Goal: Information Seeking & Learning: Learn about a topic

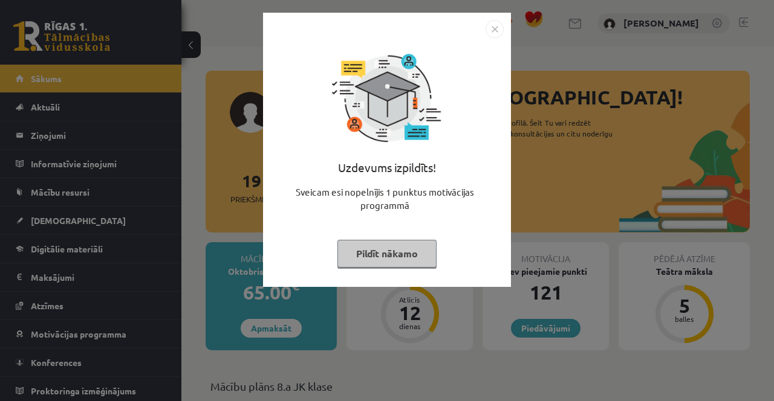
click at [500, 31] on img "Close" at bounding box center [494, 29] width 18 height 18
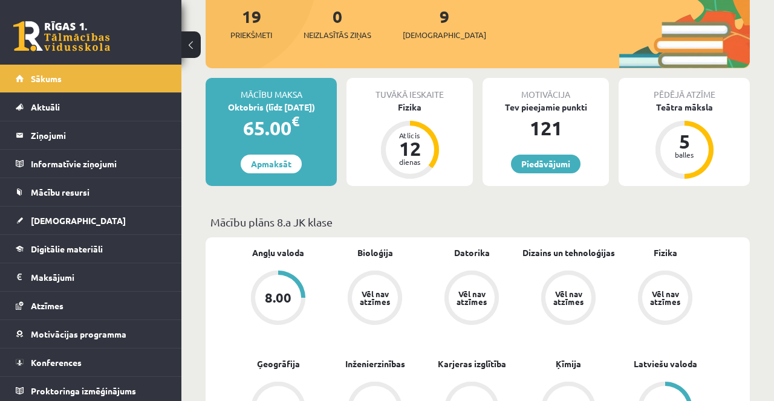
scroll to position [171, 0]
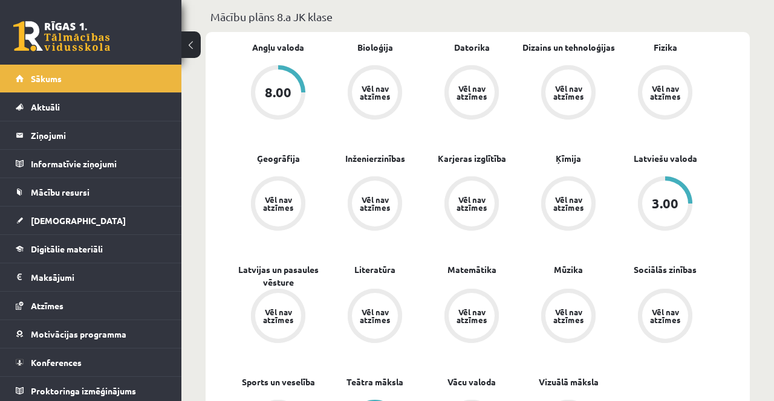
click at [274, 86] on div "8.00" at bounding box center [278, 92] width 27 height 13
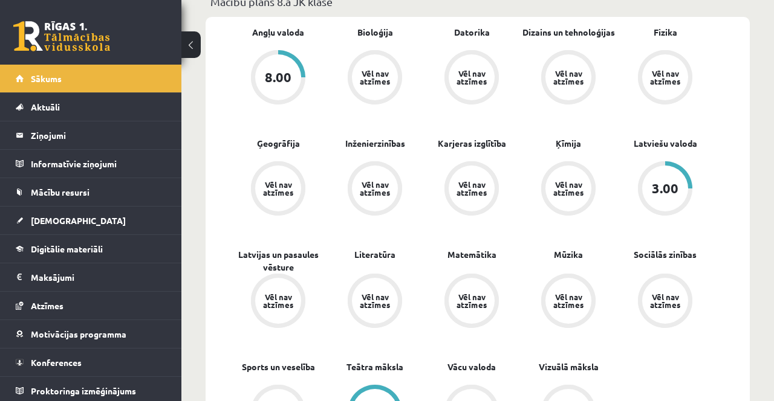
scroll to position [409, 0]
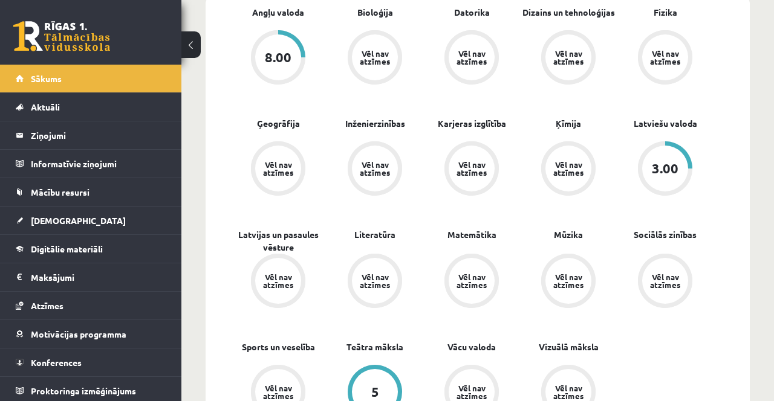
click at [263, 63] on div "8.00" at bounding box center [278, 57] width 54 height 54
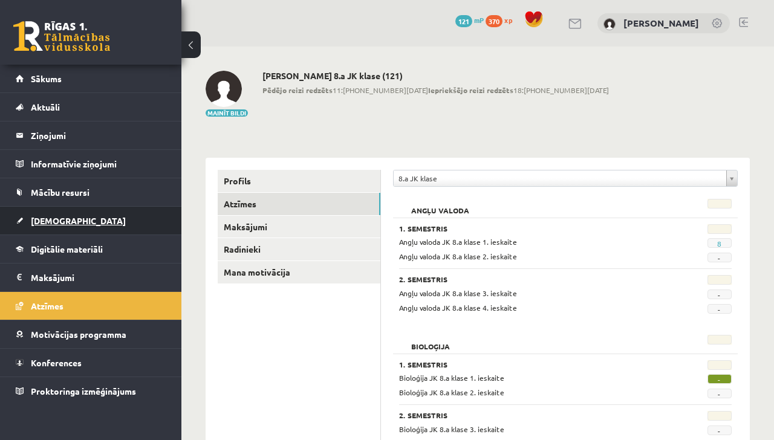
click at [112, 215] on link "[DEMOGRAPHIC_DATA]" at bounding box center [91, 221] width 151 height 28
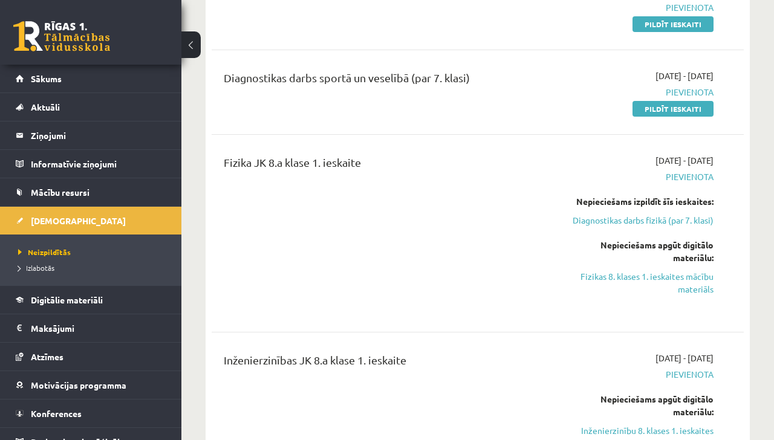
scroll to position [688, 0]
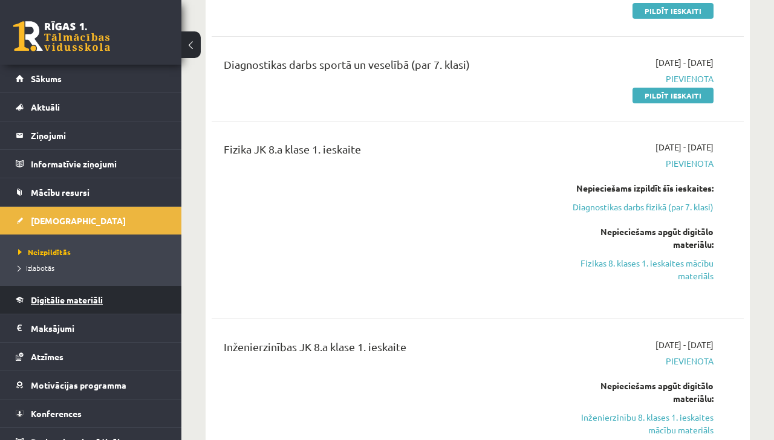
click at [80, 301] on span "Digitālie materiāli" at bounding box center [67, 299] width 72 height 11
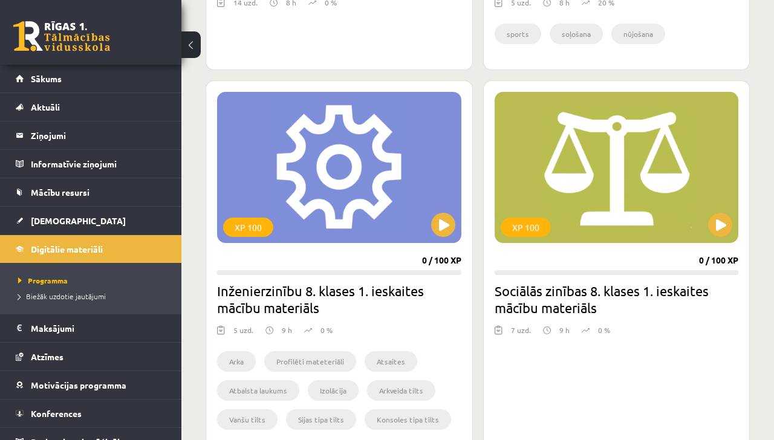
scroll to position [593, 0]
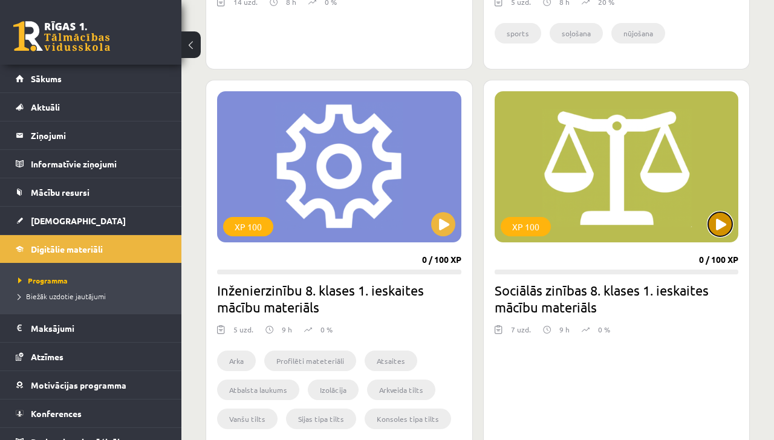
click at [717, 236] on button at bounding box center [720, 224] width 24 height 24
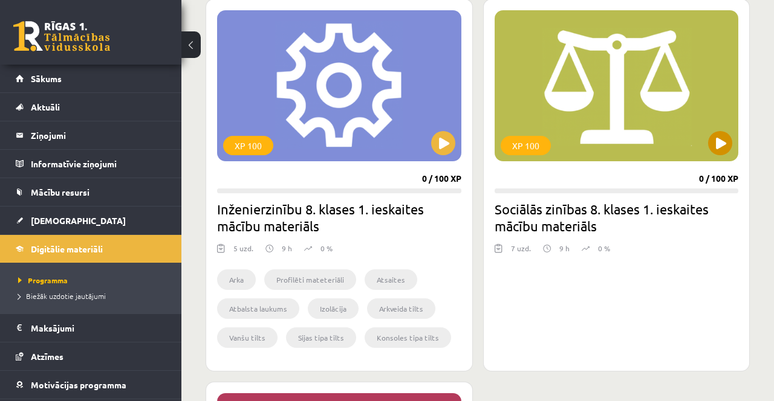
scroll to position [677, 0]
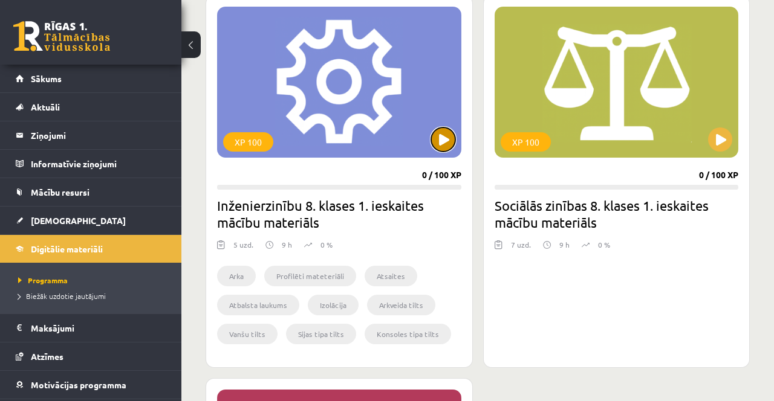
click at [449, 134] on button at bounding box center [443, 140] width 24 height 24
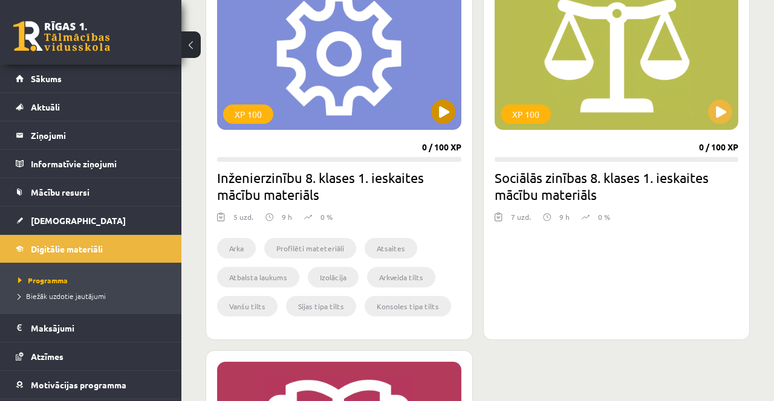
scroll to position [716, 0]
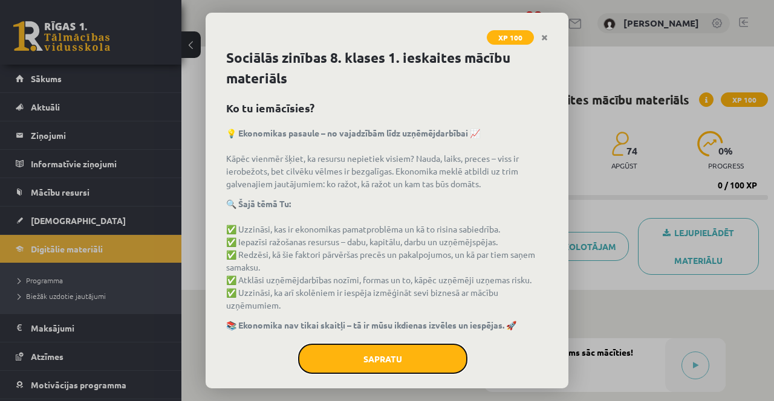
click at [399, 366] on button "Sapratu" at bounding box center [382, 359] width 169 height 30
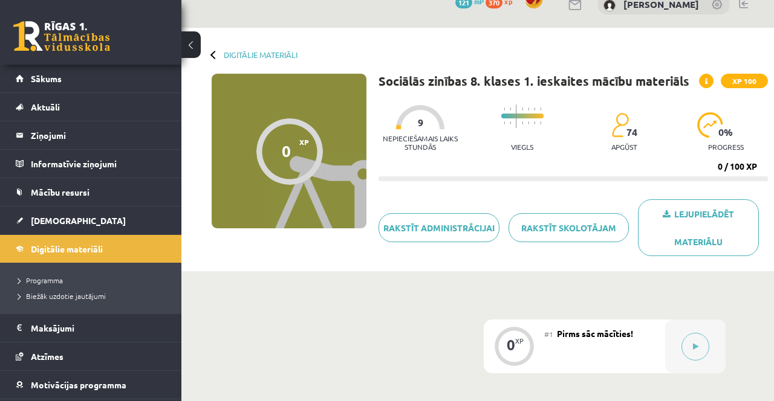
scroll to position [18, 0]
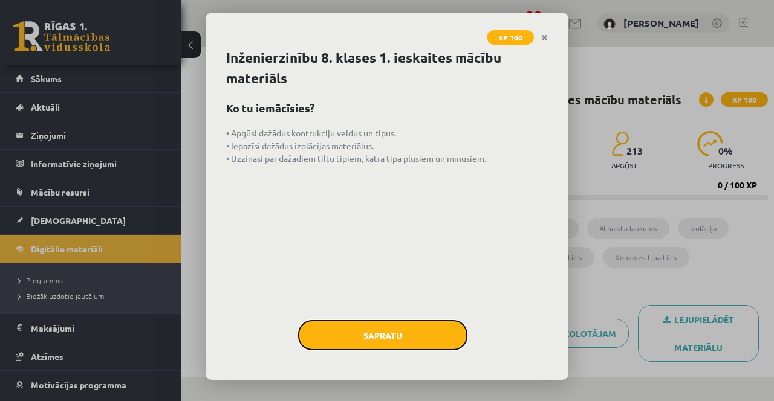
click at [371, 336] on button "Sapratu" at bounding box center [382, 335] width 169 height 30
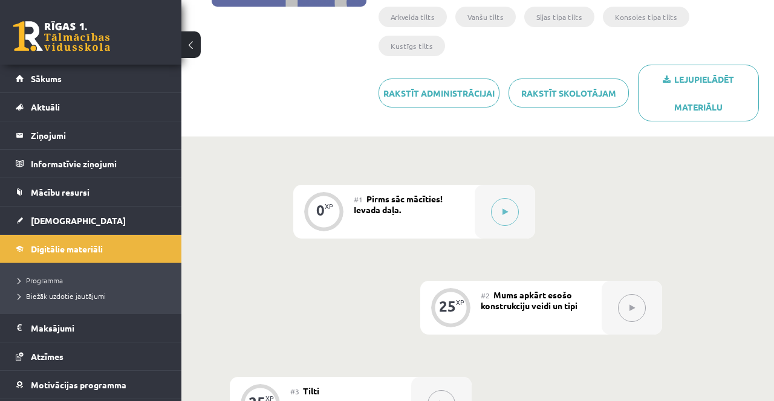
scroll to position [233, 0]
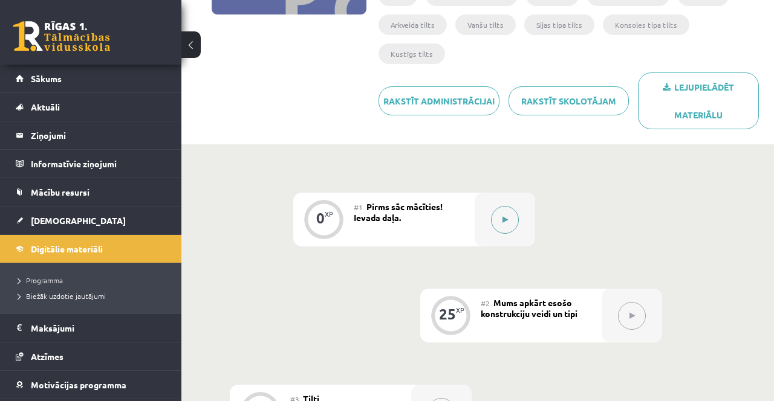
click at [502, 206] on button at bounding box center [505, 220] width 28 height 28
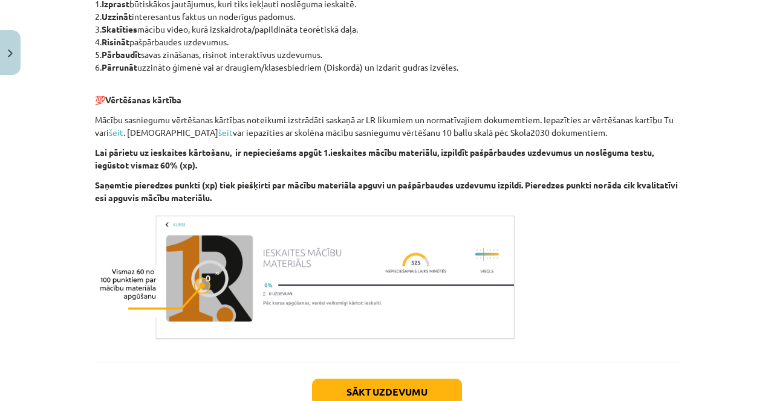
scroll to position [663, 0]
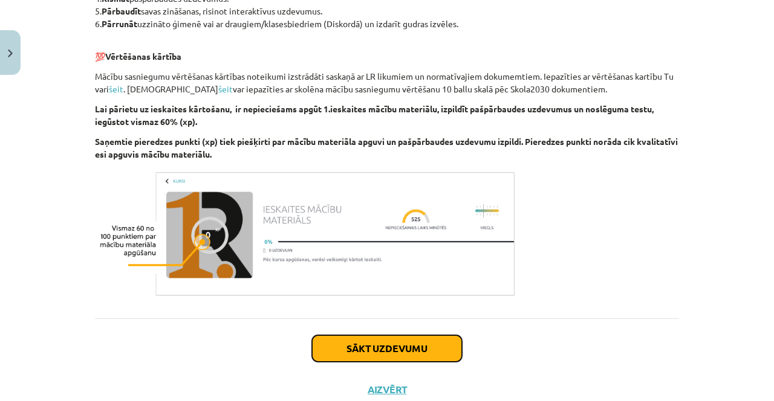
click at [357, 347] on button "Sākt uzdevumu" at bounding box center [387, 349] width 150 height 27
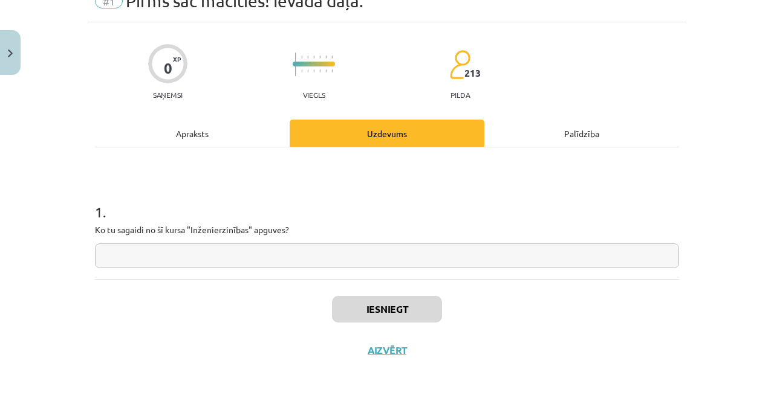
scroll to position [19, 0]
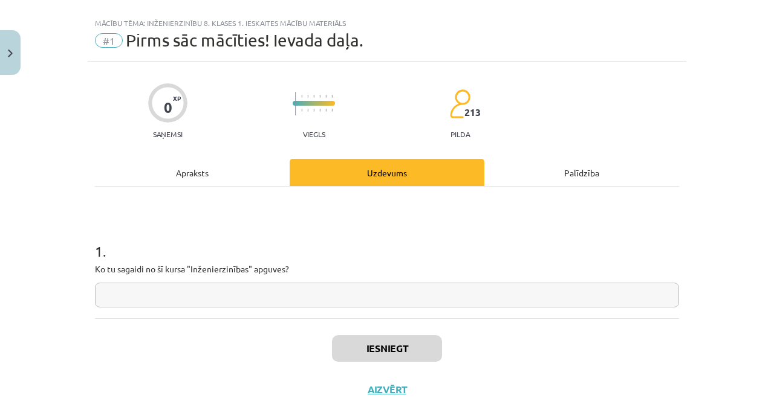
click at [324, 290] on input "text" at bounding box center [387, 295] width 584 height 25
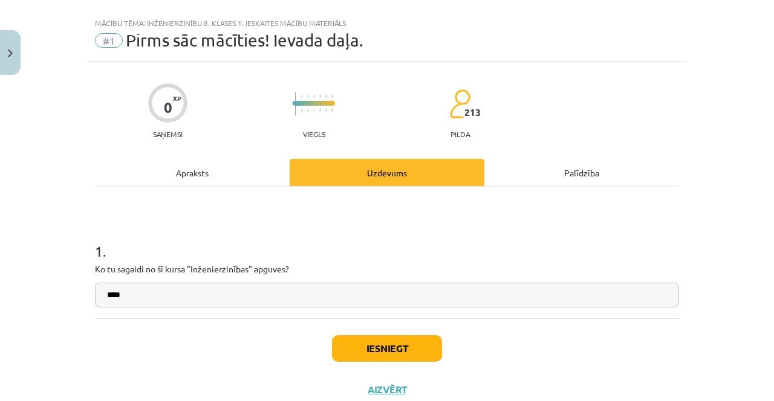
type input "****"
click at [393, 348] on button "Iesniegt" at bounding box center [387, 349] width 110 height 27
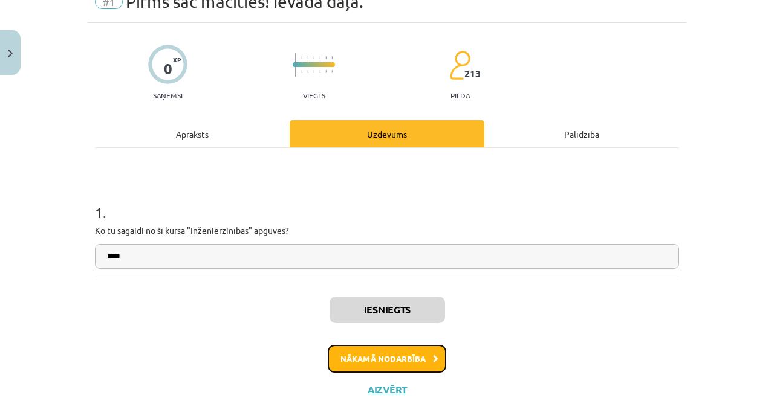
click at [422, 357] on button "Nākamā nodarbība" at bounding box center [387, 359] width 119 height 28
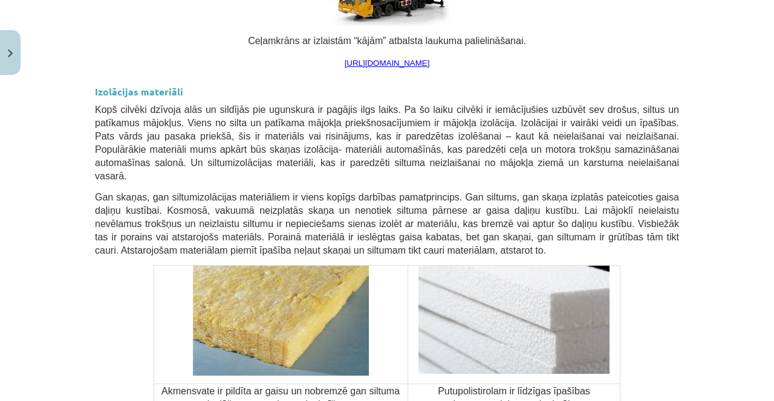
scroll to position [4589, 0]
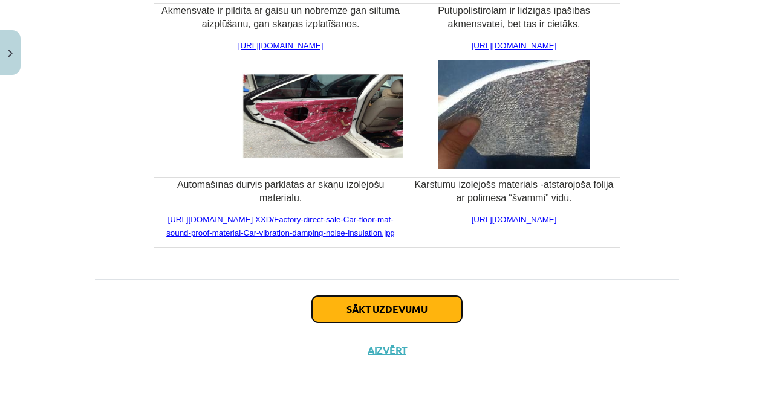
click at [418, 323] on button "Sākt uzdevumu" at bounding box center [387, 309] width 150 height 27
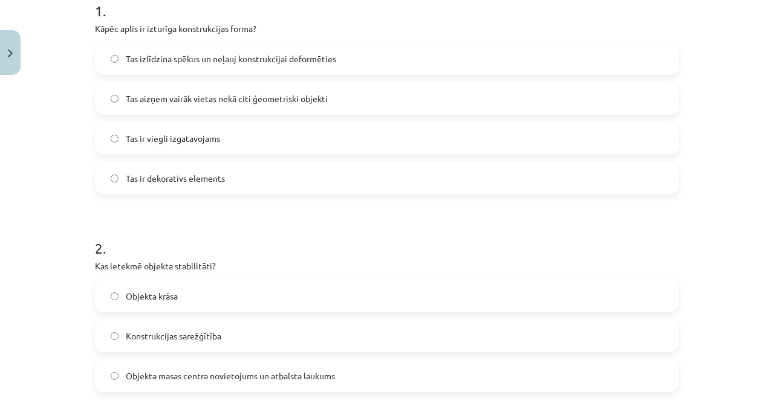
scroll to position [259, 0]
click at [421, 56] on label "Tas izlīdzina spēkus un neļauj konstrukcijai deformēties" at bounding box center [387, 59] width 582 height 30
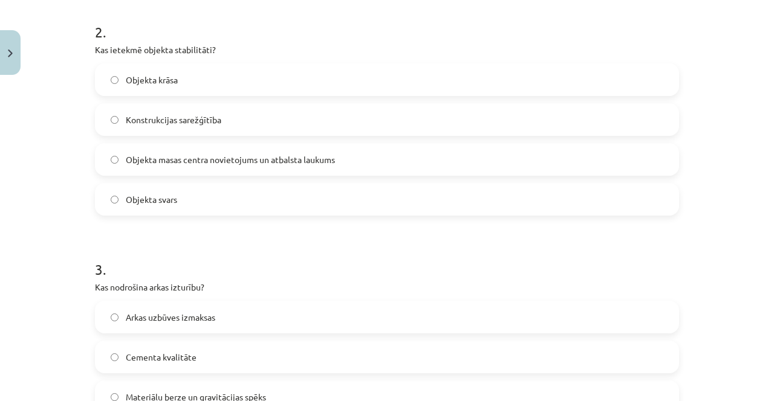
scroll to position [479, 0]
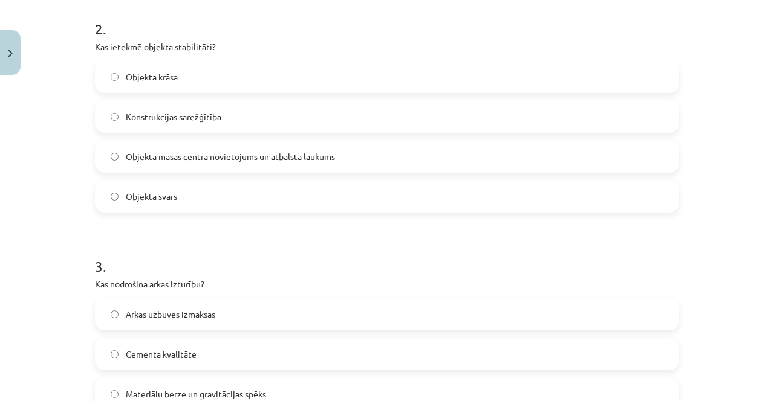
click at [340, 146] on label "Objekta masas centra novietojums un atbalsta laukums" at bounding box center [387, 156] width 582 height 30
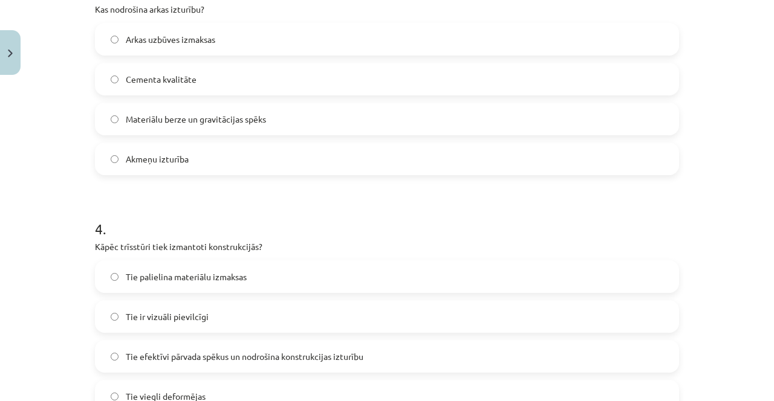
scroll to position [755, 0]
click at [282, 119] on label "Materiālu berze un gravitācijas spēks" at bounding box center [387, 118] width 582 height 30
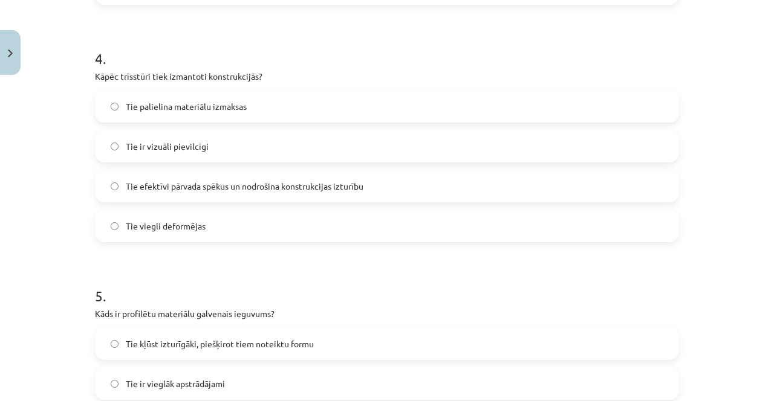
scroll to position [924, 0]
click at [226, 184] on span "Tie efektīvi pārvada spēkus un nodrošina konstrukcijas izturību" at bounding box center [245, 187] width 238 height 13
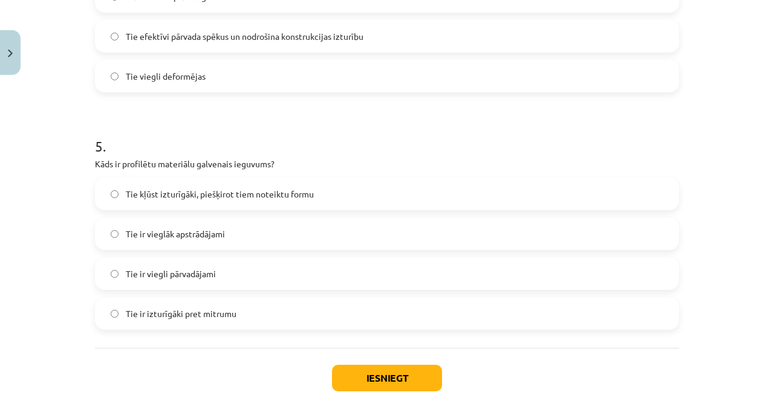
scroll to position [1104, 0]
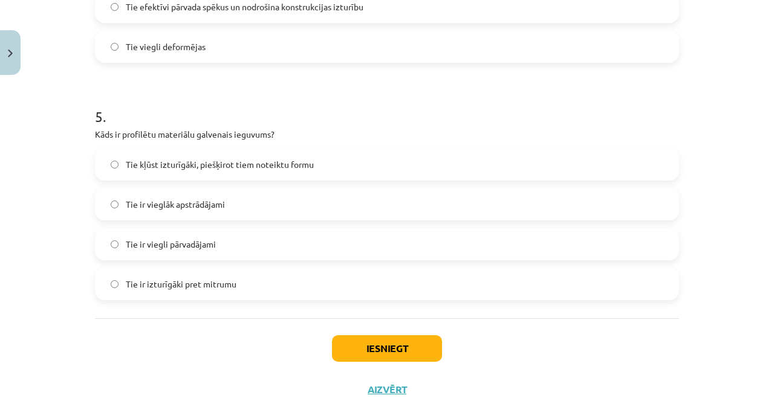
click at [398, 167] on label "Tie kļūst izturīgāki, piešķirot tiem noteiktu formu" at bounding box center [387, 164] width 582 height 30
click at [391, 343] on button "Iesniegt" at bounding box center [387, 349] width 110 height 27
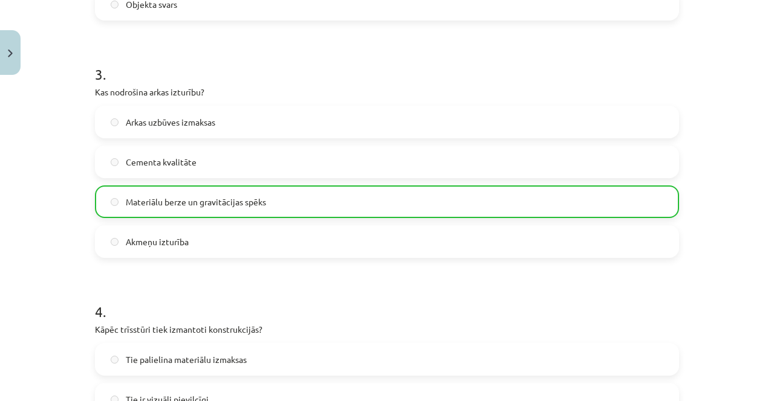
scroll to position [1142, 0]
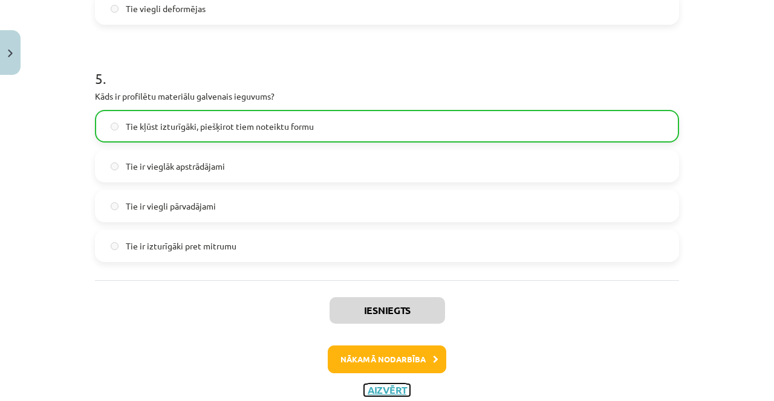
click at [388, 386] on button "Aizvērt" at bounding box center [387, 391] width 46 height 12
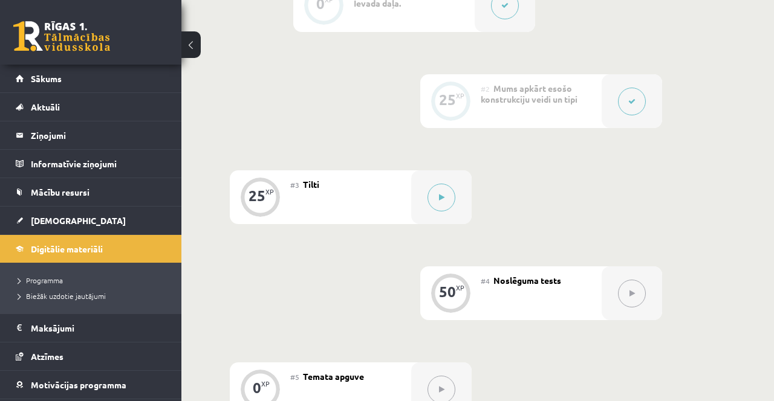
scroll to position [447, 0]
click at [441, 184] on button at bounding box center [441, 198] width 28 height 28
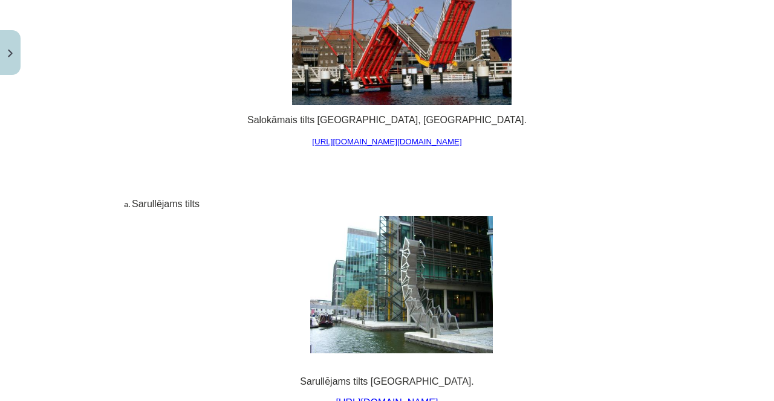
scroll to position [8194, 0]
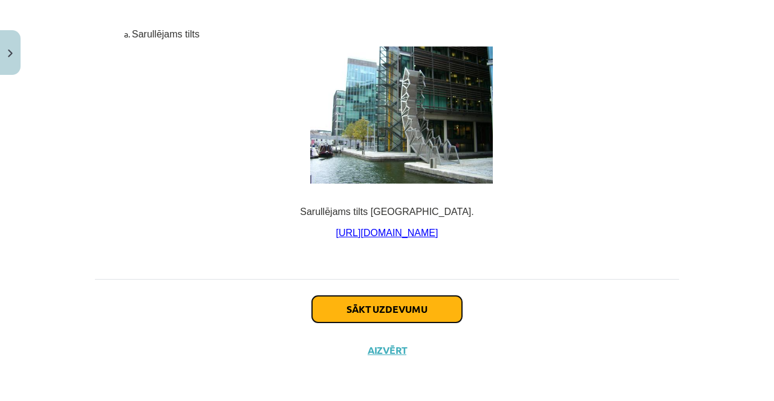
click at [409, 323] on button "Sākt uzdevumu" at bounding box center [387, 309] width 150 height 27
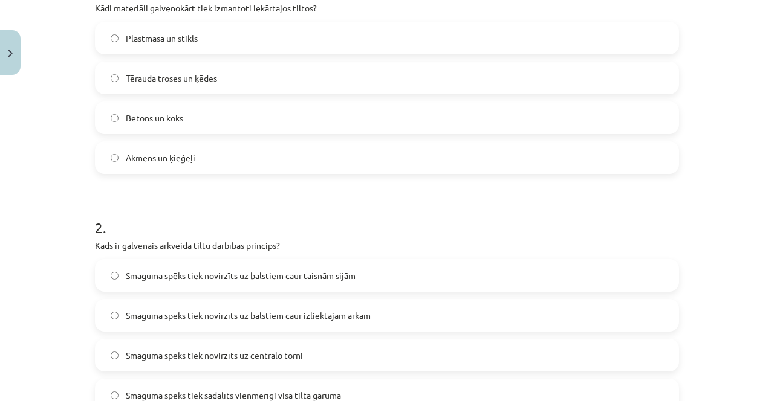
scroll to position [283, 0]
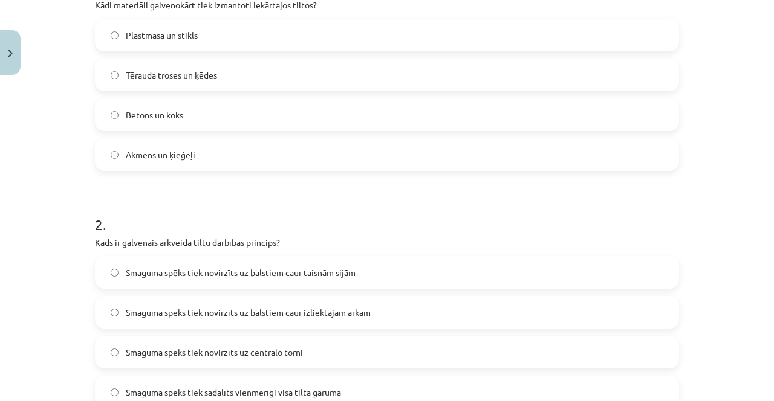
click at [271, 73] on label "Tērauda troses un ķēdes" at bounding box center [387, 75] width 582 height 30
click at [418, 317] on label "Smaguma spēks tiek novirzīts uz balstiem caur izliektajām arkām" at bounding box center [387, 312] width 582 height 30
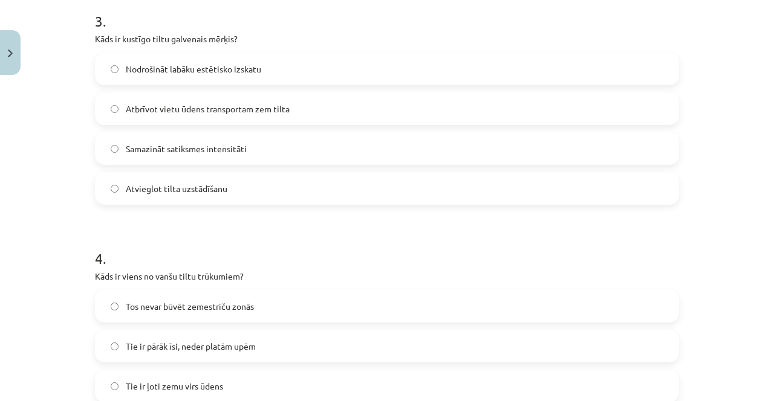
scroll to position [725, 0]
click at [301, 114] on label "Atbrīvot vietu ūdens transportam zem tilta" at bounding box center [387, 108] width 582 height 30
click at [495, 302] on label "Tos nevar būvēt zemestrīču zonās" at bounding box center [387, 306] width 582 height 30
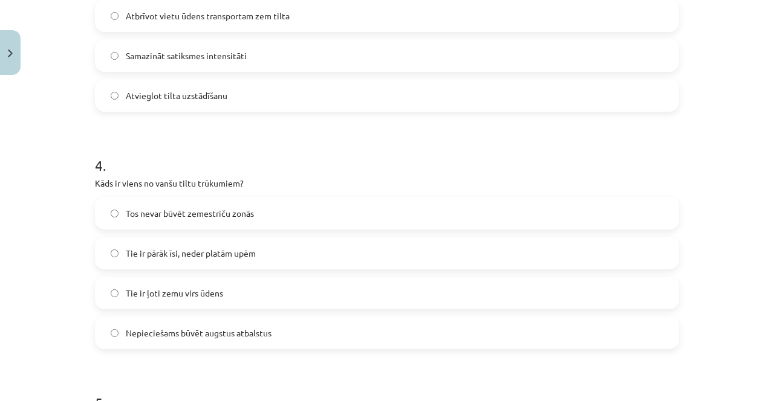
click at [206, 335] on span "Nepieciešams būvēt augstus atbalstus" at bounding box center [199, 333] width 146 height 13
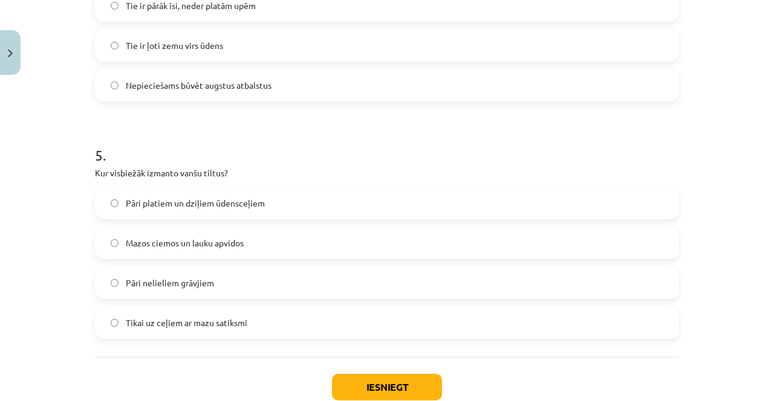
scroll to position [1104, 0]
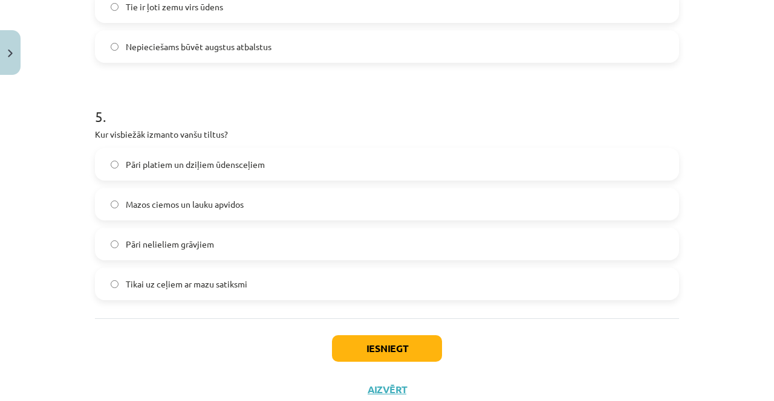
click at [233, 256] on label "Pāri nelieliem grāvjiem" at bounding box center [387, 244] width 582 height 30
click at [291, 153] on label "Pāri platiem un dziļiem ūdensceļiem" at bounding box center [387, 164] width 582 height 30
click at [395, 338] on button "Iesniegt" at bounding box center [387, 349] width 110 height 27
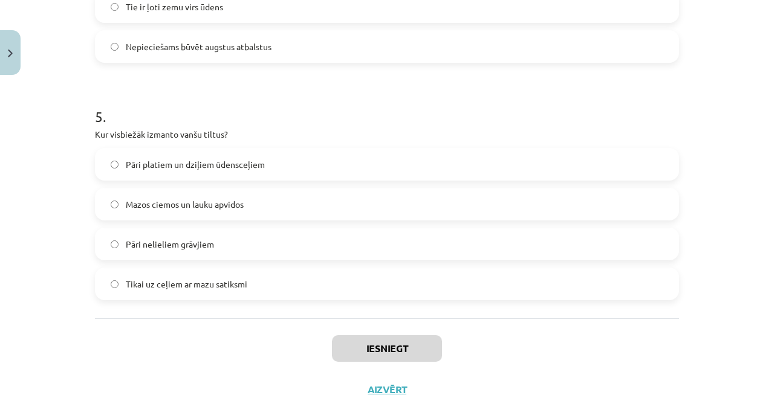
scroll to position [1160, 0]
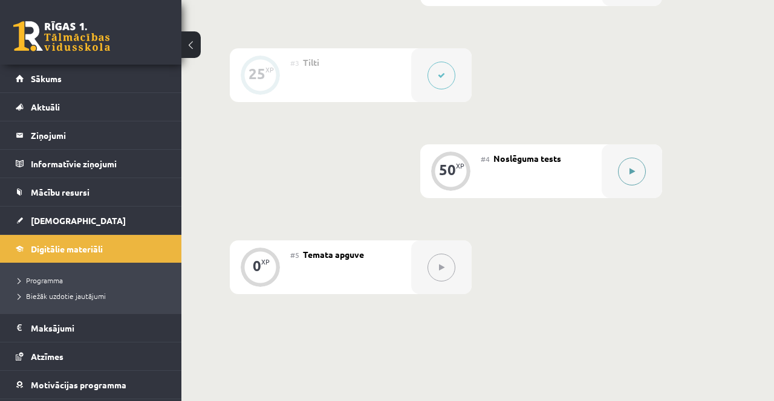
scroll to position [571, 0]
click at [627, 157] on button at bounding box center [632, 171] width 28 height 28
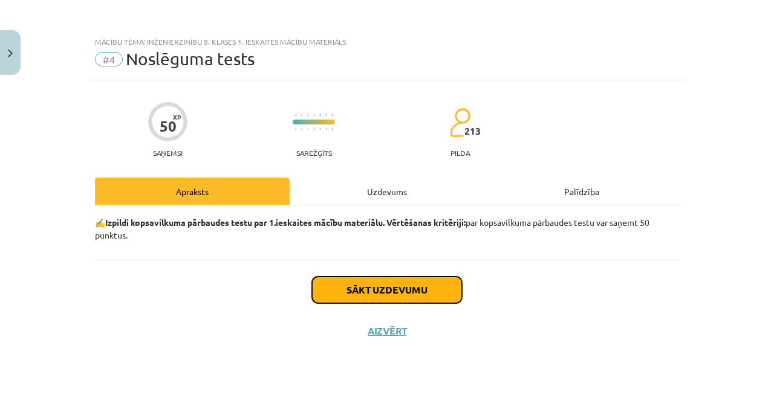
click at [421, 291] on button "Sākt uzdevumu" at bounding box center [387, 290] width 150 height 27
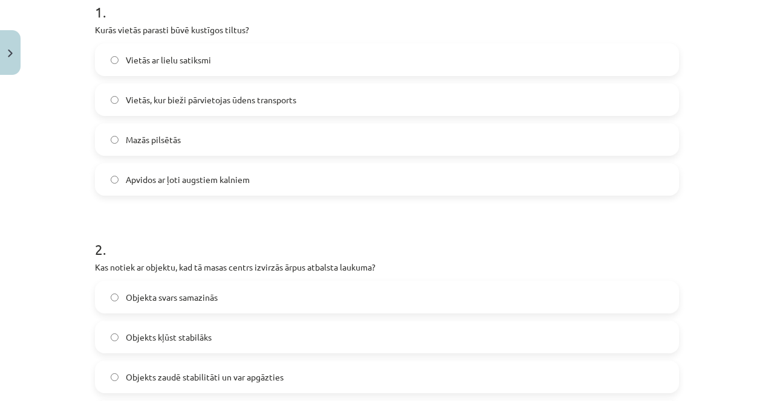
scroll to position [258, 0]
click at [311, 110] on label "Vietās, kur bieži pārvietojas ūdens transports" at bounding box center [387, 100] width 582 height 30
click at [242, 372] on span "Objekts zaudē stabilitāti un var apgāzties" at bounding box center [205, 377] width 158 height 13
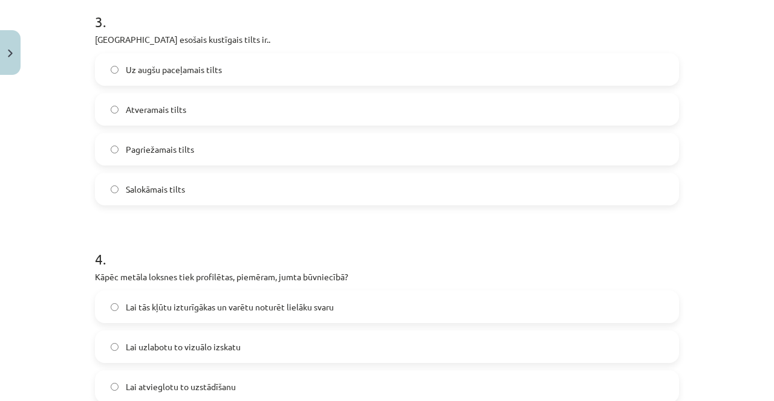
scroll to position [724, 0]
click at [236, 114] on label "Atveramais tilts" at bounding box center [387, 109] width 582 height 30
click at [250, 311] on span "Lai tās kļūtu izturīgākas un varētu noturēt lielāku svaru" at bounding box center [230, 306] width 208 height 13
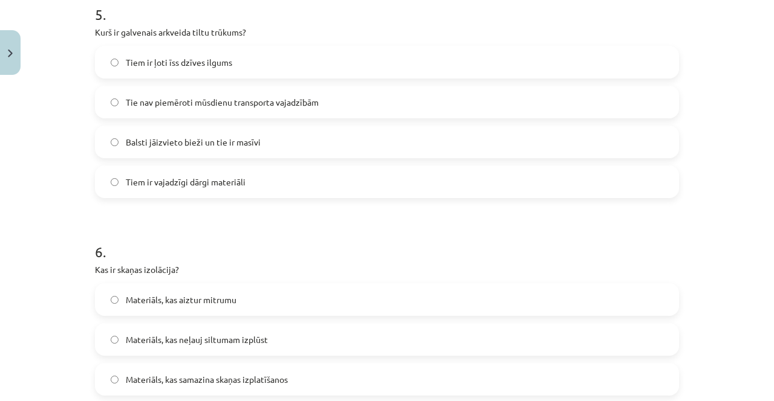
scroll to position [1207, 0]
click at [363, 143] on label "Balsti jāizvieto bieži un tie ir masīvi" at bounding box center [387, 141] width 582 height 30
click at [274, 376] on span "Materiāls, kas samazina skaņas izplatīšanos" at bounding box center [207, 378] width 162 height 13
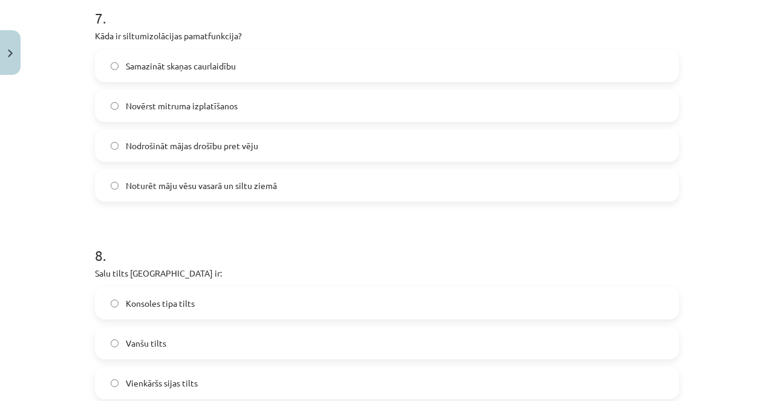
scroll to position [1678, 0]
click at [260, 340] on label "Vanšu tilts" at bounding box center [387, 343] width 582 height 30
click at [301, 154] on label "Nodrošināt mājas drošību pret vēju" at bounding box center [387, 145] width 582 height 30
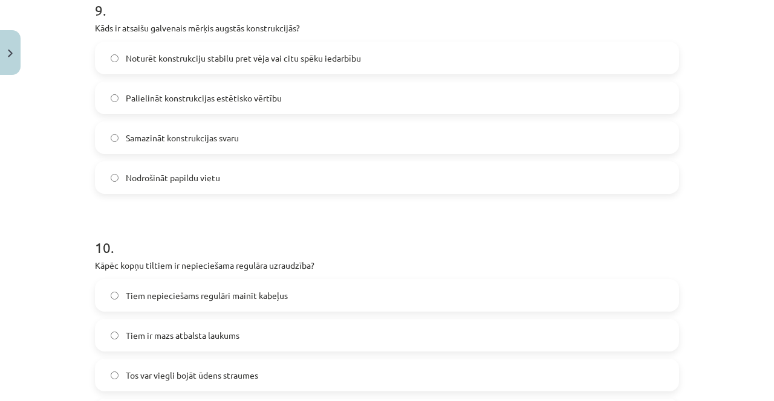
scroll to position [2161, 0]
click at [437, 58] on label "Noturēt konstrukciju stabilu pret vēja vai citu spēku iedarbību" at bounding box center [387, 57] width 582 height 30
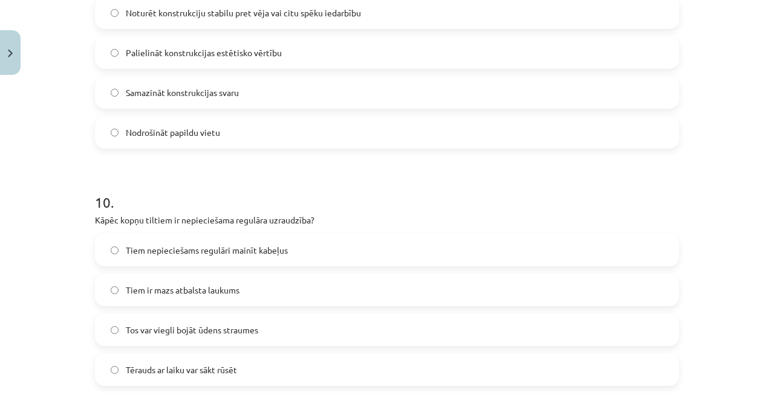
scroll to position [2209, 0]
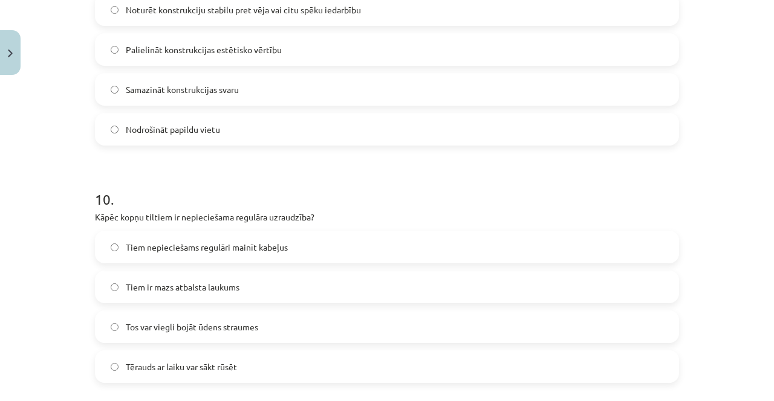
click at [358, 375] on label "Tērauds ar laiku var sākt rūsēt" at bounding box center [387, 367] width 582 height 30
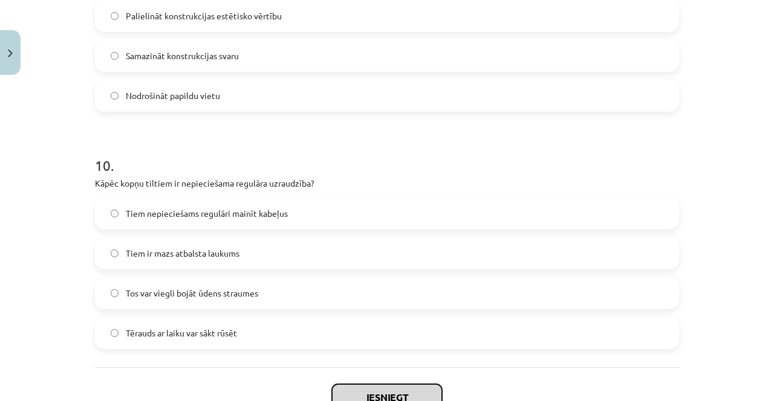
scroll to position [2292, 0]
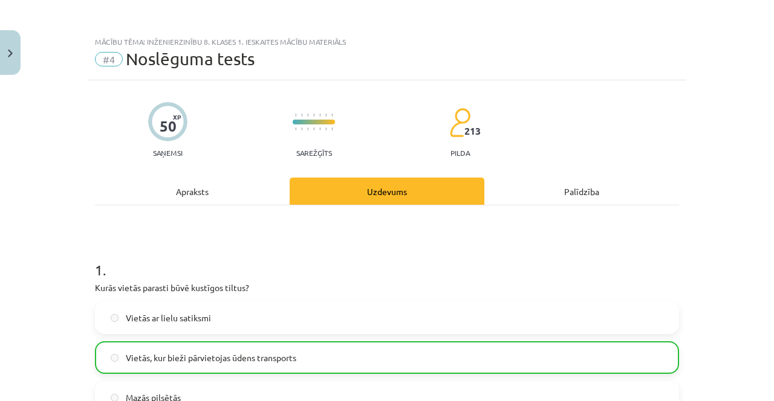
scroll to position [2292, 0]
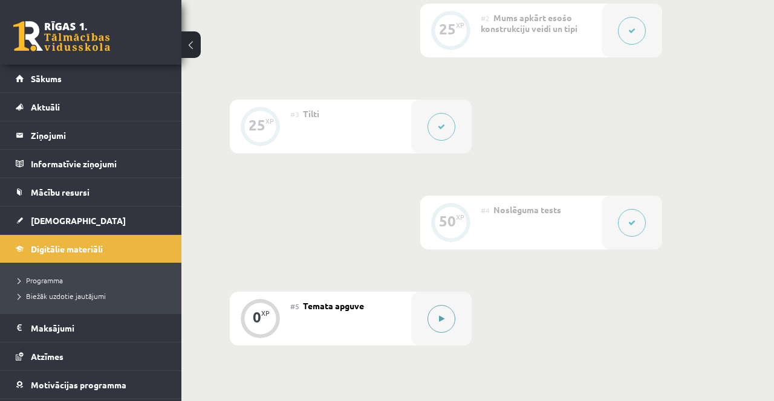
scroll to position [516, 0]
click at [440, 318] on icon at bounding box center [441, 321] width 5 height 7
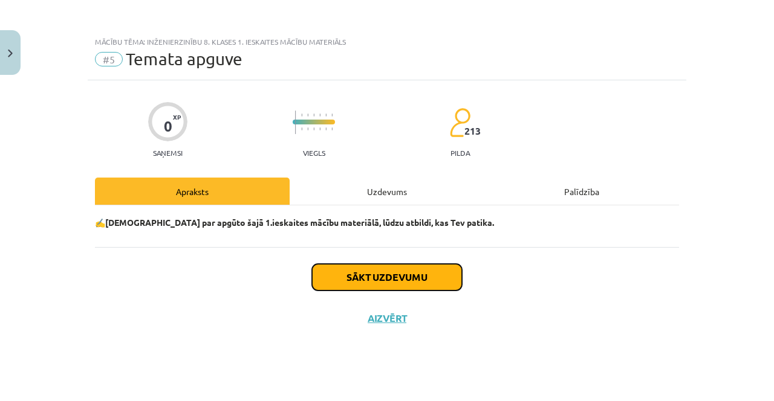
click at [418, 286] on button "Sākt uzdevumu" at bounding box center [387, 277] width 150 height 27
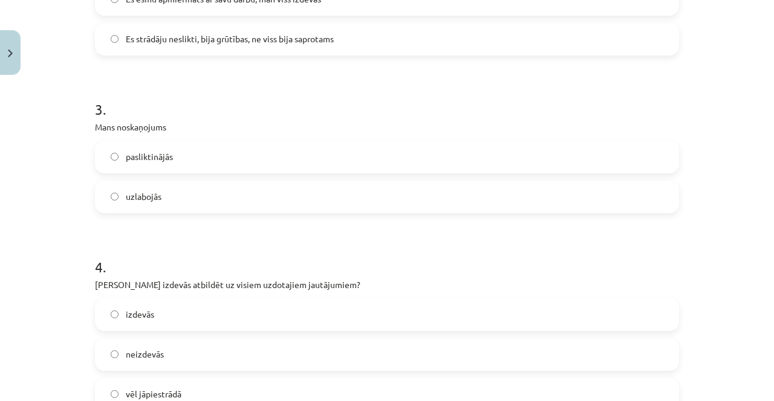
scroll to position [1092, 0]
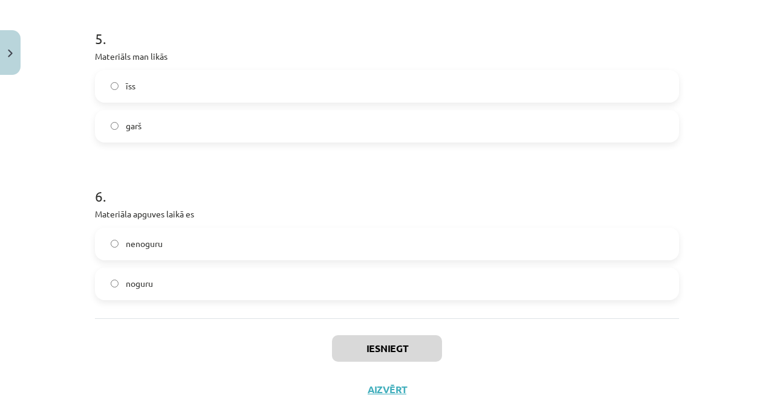
click at [437, 229] on label "nenoguru" at bounding box center [387, 244] width 582 height 30
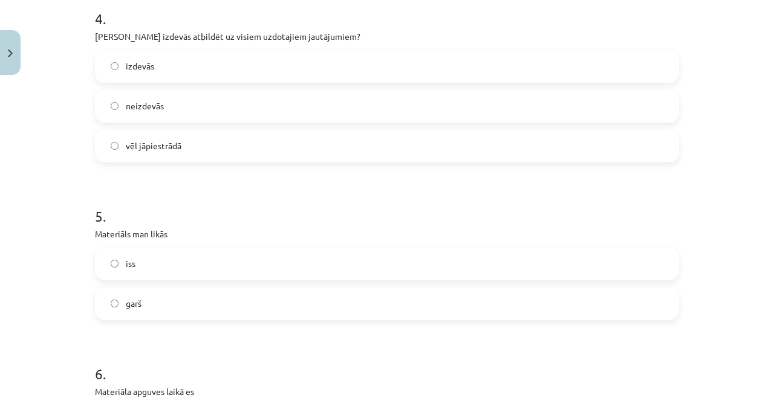
click at [437, 131] on label "vēl jāpiestrādā" at bounding box center [387, 146] width 582 height 30
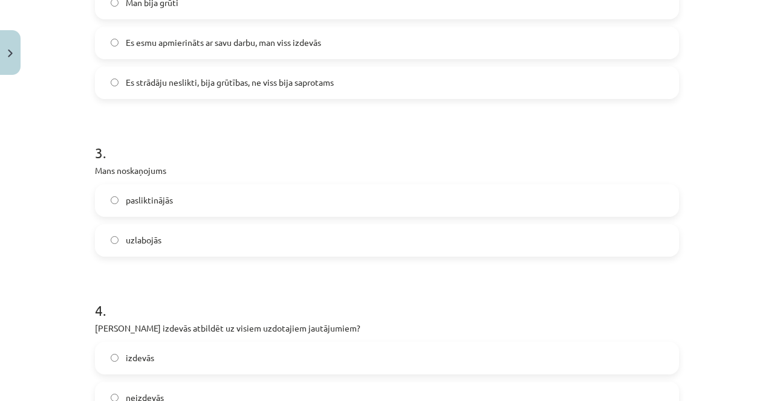
click at [444, 148] on div "3 . Mans noskaņojums pasliktinājās uzlabojās" at bounding box center [387, 190] width 584 height 134
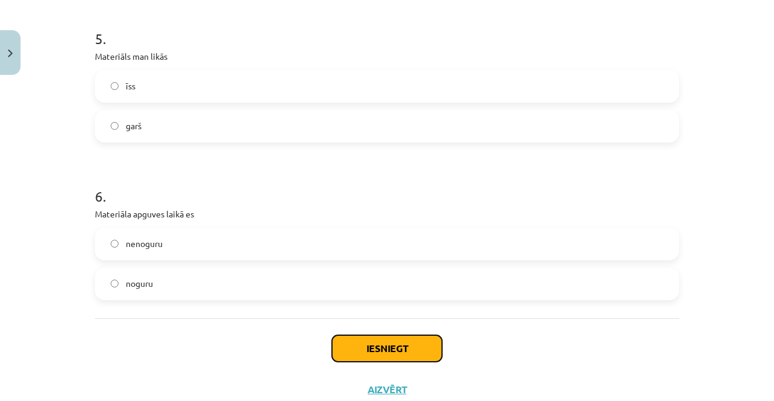
click at [389, 336] on button "Iesniegt" at bounding box center [387, 349] width 110 height 27
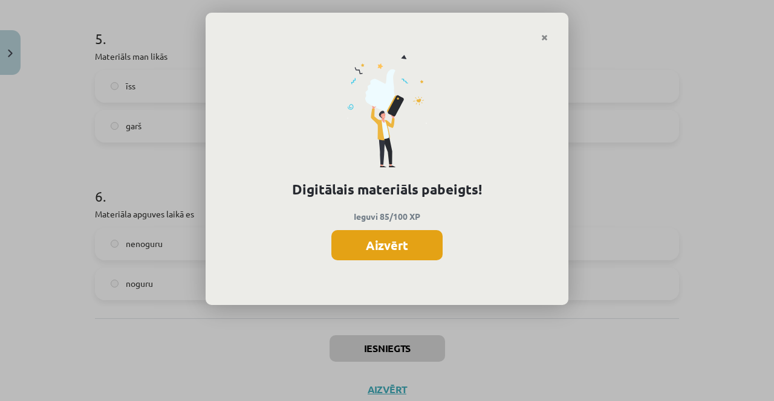
click at [415, 229] on div "Digitālais materiāls pabeigts! Ieguvi 85/100 XP Aizvērt" at bounding box center [387, 174] width 363 height 264
click at [398, 238] on button "Aizvērt" at bounding box center [386, 245] width 111 height 30
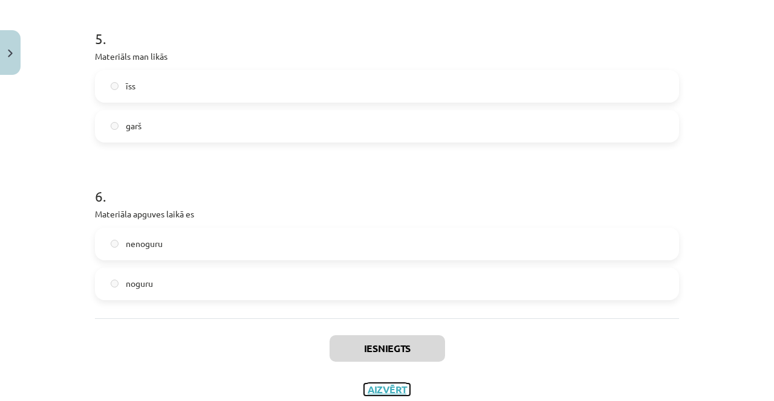
click at [388, 384] on button "Aizvērt" at bounding box center [387, 390] width 46 height 12
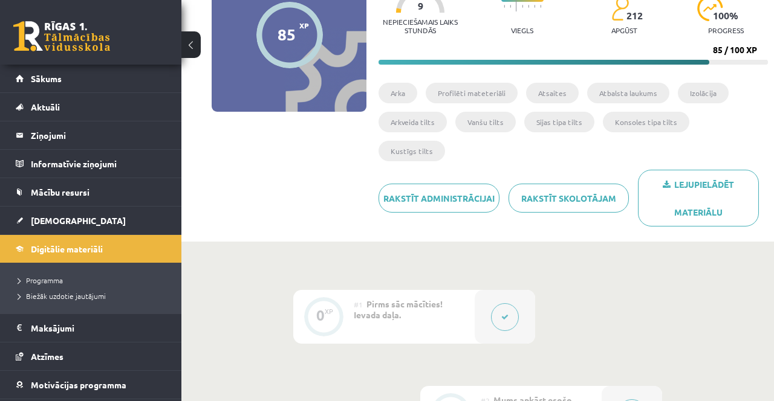
scroll to position [0, 0]
